Goal: Transaction & Acquisition: Purchase product/service

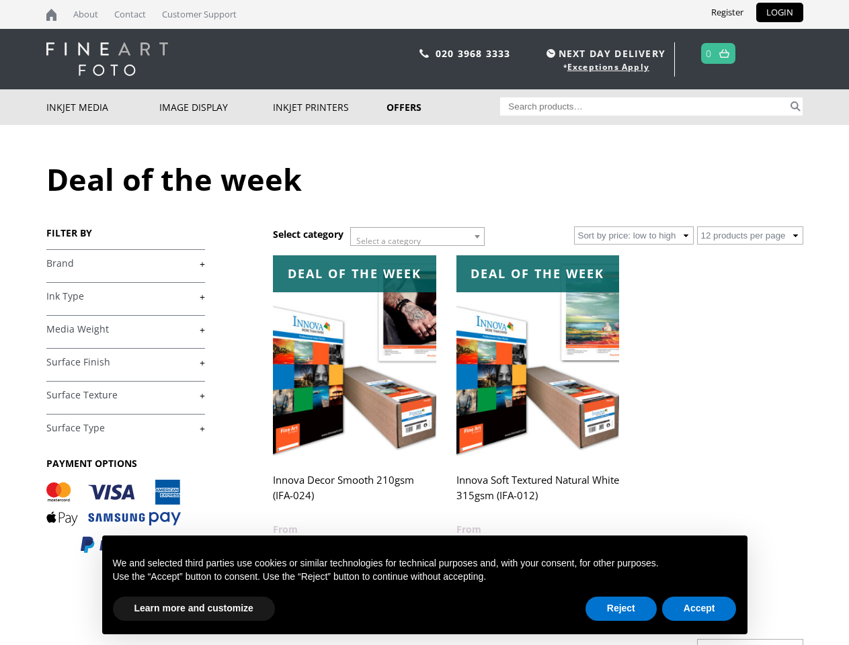
click at [418, 237] on span "Select a category" at bounding box center [388, 240] width 65 height 11
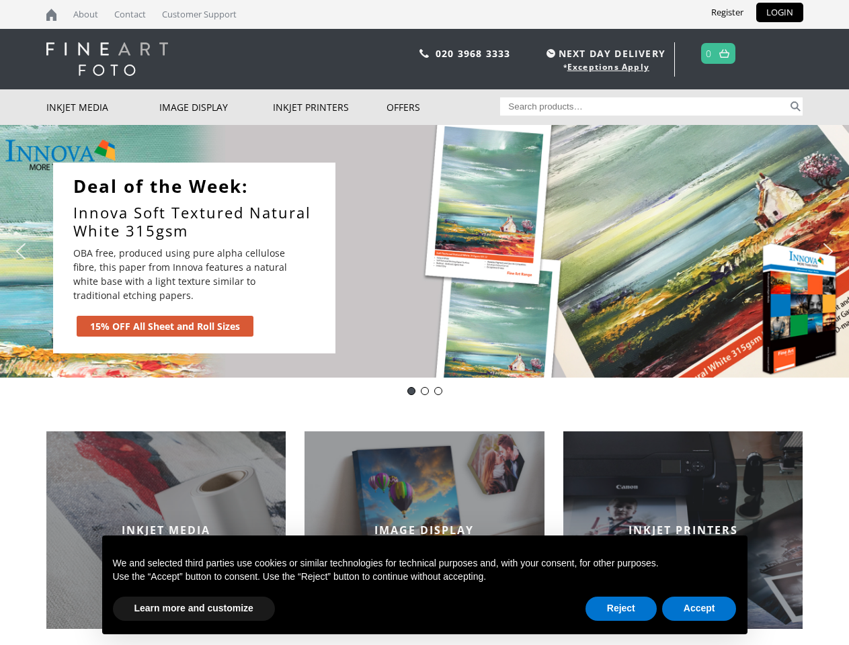
click at [424, 323] on div "Slider" at bounding box center [566, 258] width 434 height 191
click at [424, 251] on div "Slider" at bounding box center [566, 258] width 434 height 191
click at [421, 251] on div "Slider" at bounding box center [566, 258] width 434 height 191
click at [194, 258] on p "OBA free, produced using pure alpha cellulose fibre, this paper from Innova fea…" at bounding box center [184, 274] width 222 height 56
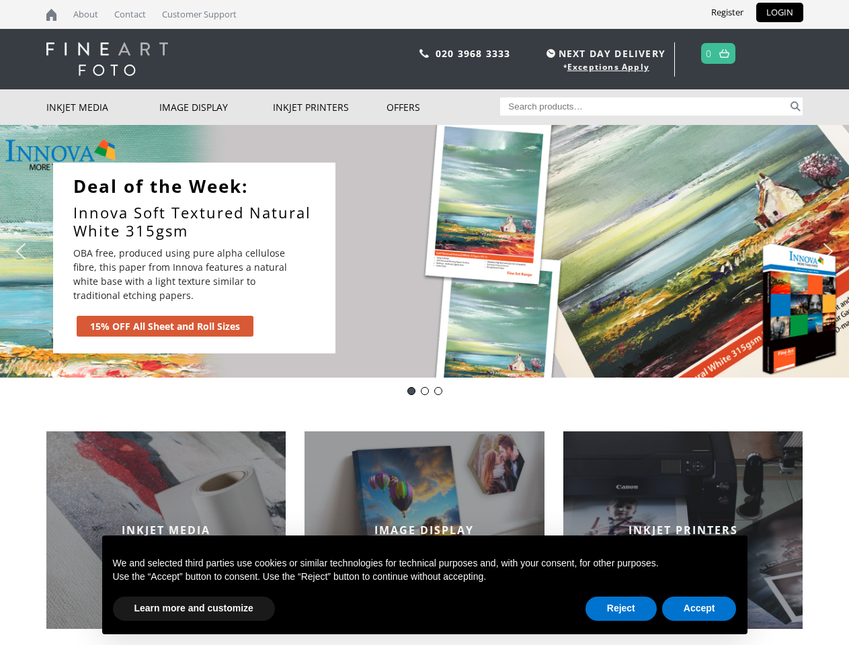
click at [565, 258] on div "Slider" at bounding box center [566, 258] width 434 height 191
click at [21, 251] on img "previous arrow" at bounding box center [21, 252] width 22 height 22
click at [828, 251] on img "next arrow" at bounding box center [829, 252] width 22 height 22
click at [411, 391] on div "Deal of the Day - Innova IFA12" at bounding box center [411, 391] width 8 height 8
click at [425, 391] on div "Innova-general" at bounding box center [425, 391] width 8 height 8
